Goal: Information Seeking & Learning: Learn about a topic

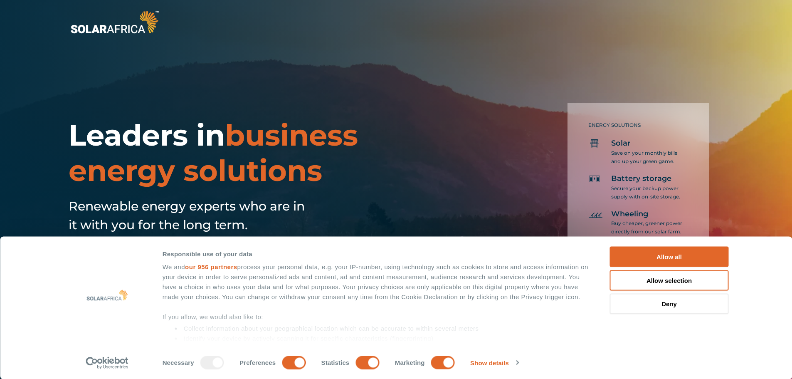
click at [677, 256] on button "Allow all" at bounding box center [669, 257] width 119 height 20
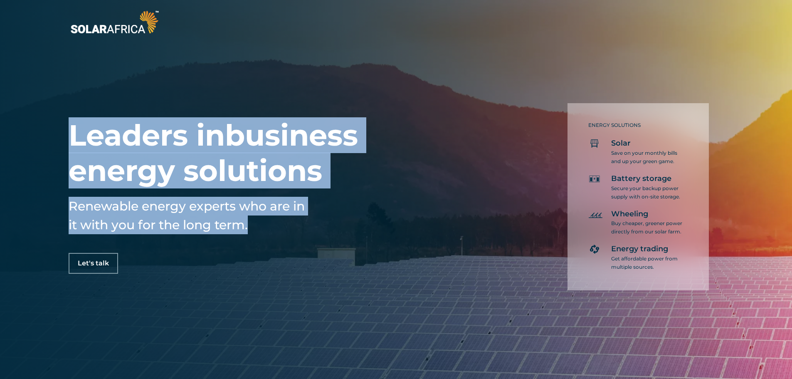
drag, startPoint x: 70, startPoint y: 130, endPoint x: 288, endPoint y: 225, distance: 237.6
click at [288, 225] on div "Leaders in business energy solutions Renewable energy experts who are in it wit…" at bounding box center [265, 196] width 393 height 156
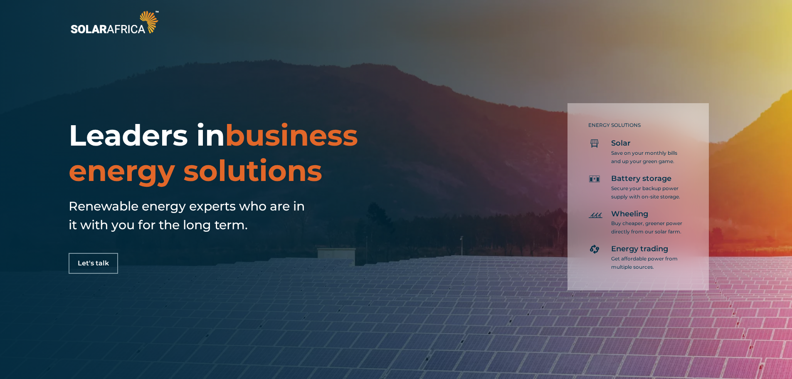
click at [205, 116] on div "Leaders in business energy solutions Renewable energy experts who are in it wit…" at bounding box center [396, 189] width 792 height 379
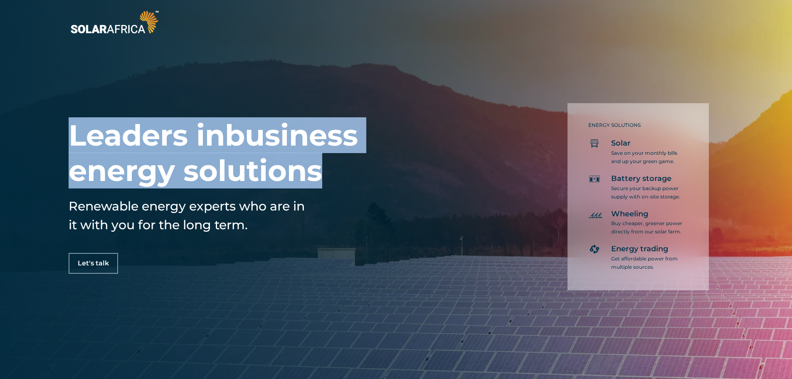
drag, startPoint x: 132, startPoint y: 156, endPoint x: 338, endPoint y: 173, distance: 206.6
click at [338, 173] on h1 "Leaders in business energy solutions" at bounding box center [265, 153] width 393 height 71
click at [267, 180] on span "business energy solutions" at bounding box center [213, 152] width 289 height 71
click at [255, 177] on span "business energy solutions" at bounding box center [213, 152] width 289 height 71
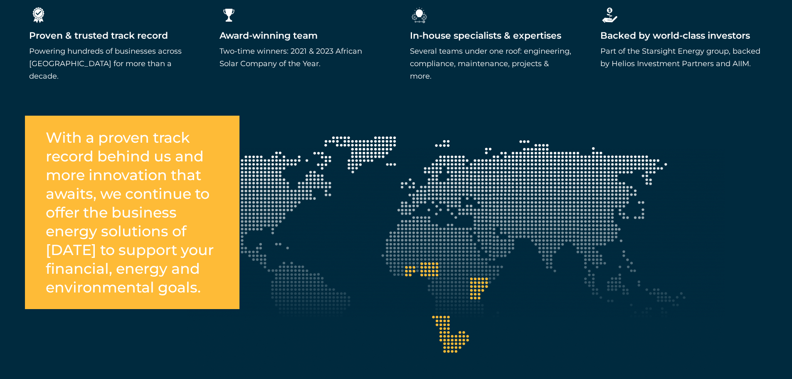
scroll to position [998, 0]
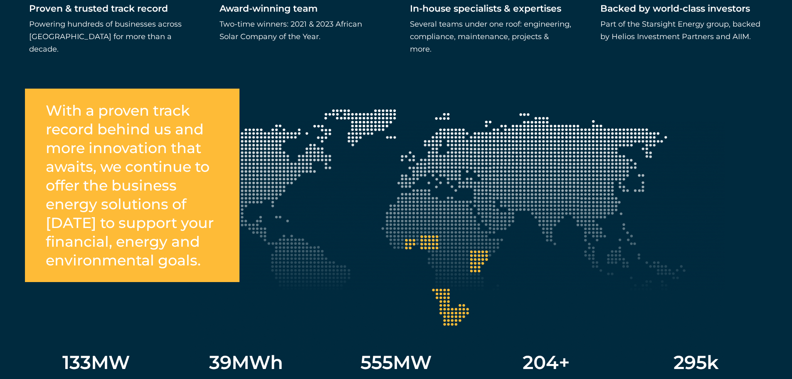
drag, startPoint x: 48, startPoint y: 95, endPoint x: 121, endPoint y: 265, distance: 184.6
click at [121, 265] on h2 "With a proven track record behind us and more innovation that awaits, we contin…" at bounding box center [130, 185] width 168 height 168
click at [157, 212] on h2 "With a proven track record behind us and more innovation that awaits, we contin…" at bounding box center [130, 185] width 168 height 168
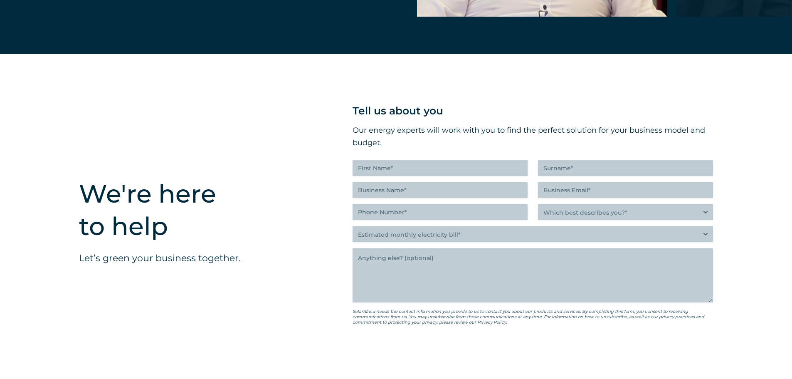
scroll to position [1954, 0]
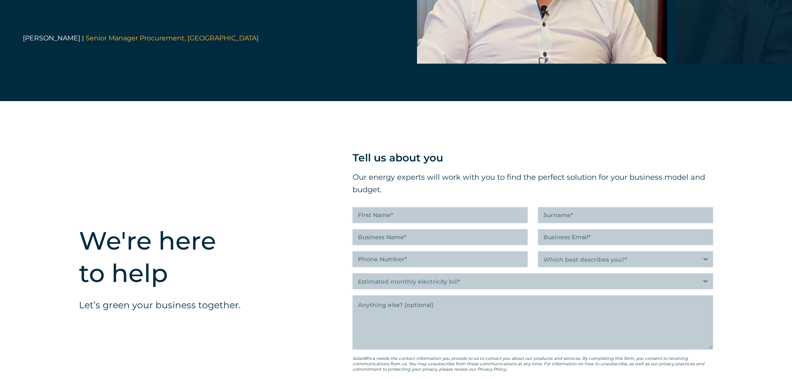
drag, startPoint x: 212, startPoint y: 202, endPoint x: 205, endPoint y: 192, distance: 12.3
